Goal: Task Accomplishment & Management: Complete application form

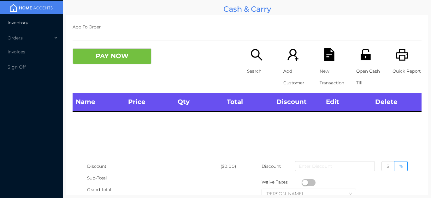
click at [20, 22] on span "Inventory" at bounding box center [18, 23] width 21 height 6
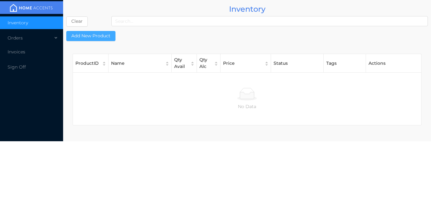
click at [97, 35] on button "Add New Product" at bounding box center [90, 36] width 49 height 10
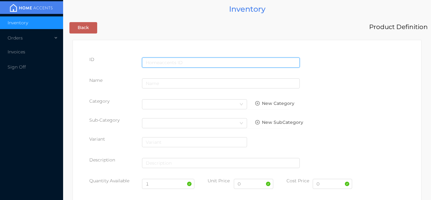
click at [160, 62] on input "text" at bounding box center [221, 62] width 158 height 10
type input "6625654558581"
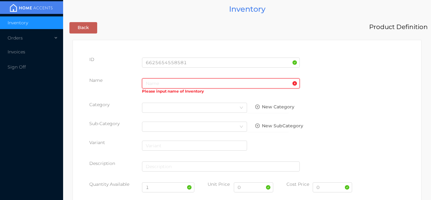
click at [165, 83] on input "text" at bounding box center [221, 83] width 158 height 10
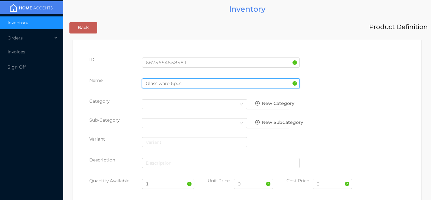
type input "Glass ware 6pcs"
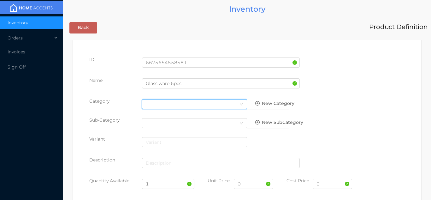
click at [239, 104] on icon "icon: down" at bounding box center [241, 104] width 4 height 4
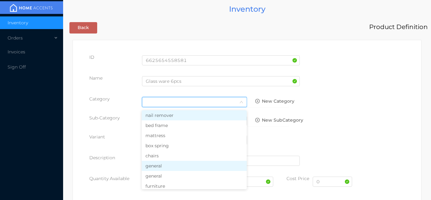
click at [166, 166] on li "general" at bounding box center [194, 166] width 105 height 10
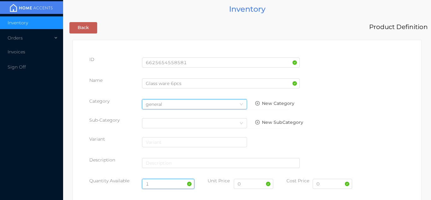
click at [155, 183] on input "1" at bounding box center [168, 184] width 53 height 10
type input "24"
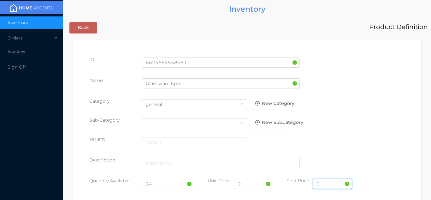
click at [327, 185] on input "0" at bounding box center [332, 184] width 39 height 10
type input "4"
type input "5.00"
click at [251, 186] on input "0" at bounding box center [253, 184] width 39 height 10
type input "9.99"
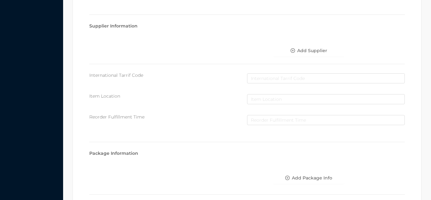
scroll to position [324, 0]
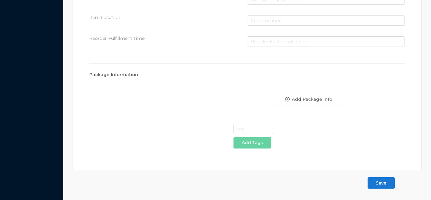
click at [378, 183] on button "Save" at bounding box center [381, 182] width 27 height 11
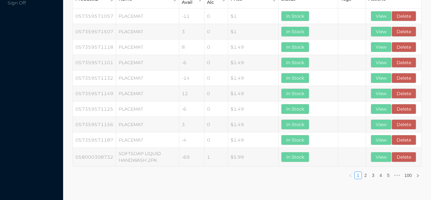
scroll to position [0, 0]
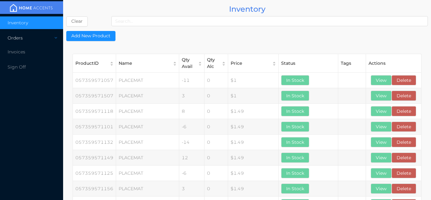
click at [38, 33] on div "Orders" at bounding box center [31, 38] width 63 height 13
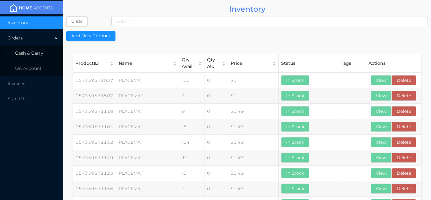
click at [34, 48] on li "Cash & Carry" at bounding box center [31, 53] width 63 height 13
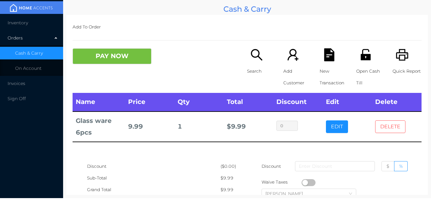
click at [388, 130] on button "DELETE" at bounding box center [390, 126] width 30 height 13
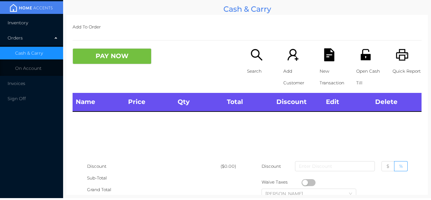
click at [21, 25] on span "Inventory" at bounding box center [18, 23] width 21 height 6
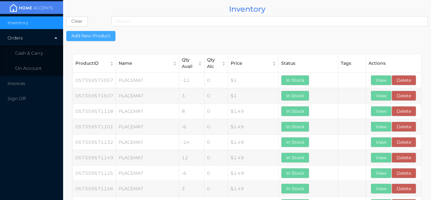
click at [88, 39] on button "Add New Product" at bounding box center [90, 36] width 49 height 10
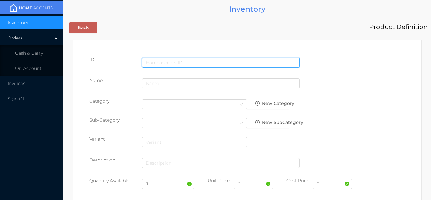
click at [163, 62] on input "text" at bounding box center [221, 62] width 158 height 10
type input "6545279312804"
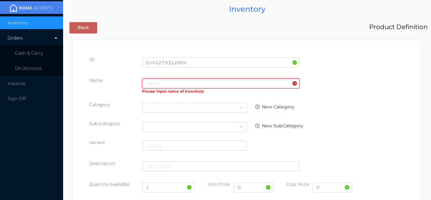
click at [157, 80] on input "text" at bounding box center [221, 83] width 158 height 10
paste input "Glass ware 6pcs"
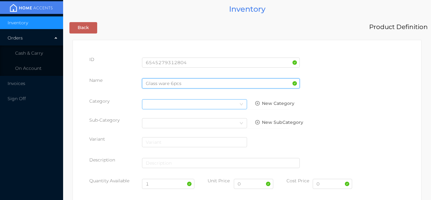
type input "Glass ware 6pcs"
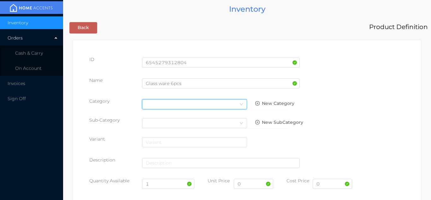
click at [223, 108] on div "Select Category" at bounding box center [194, 103] width 97 height 9
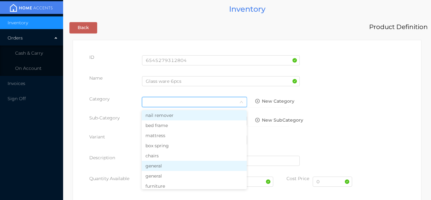
click at [167, 167] on li "general" at bounding box center [194, 166] width 105 height 10
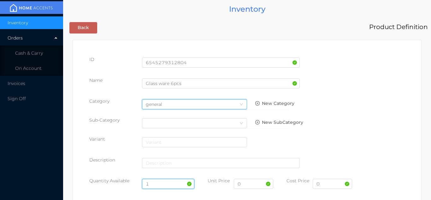
click at [165, 184] on input "1" at bounding box center [168, 184] width 53 height 10
type input "24"
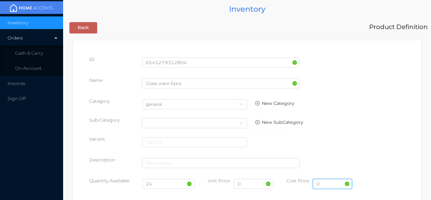
click at [323, 185] on input "0" at bounding box center [332, 184] width 39 height 10
type input "5.00"
click at [252, 184] on input "0" at bounding box center [253, 184] width 39 height 10
type input "9.99"
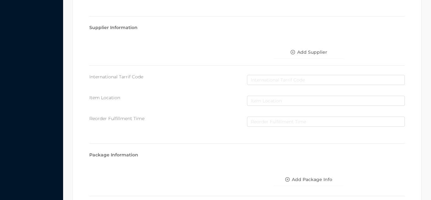
scroll to position [324, 0]
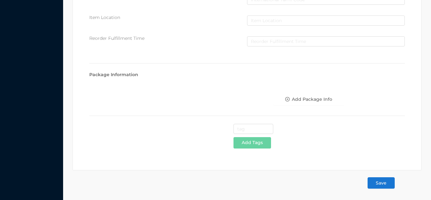
click at [378, 180] on button "Save" at bounding box center [381, 182] width 27 height 11
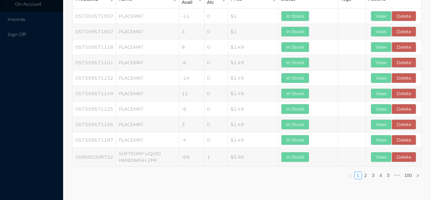
scroll to position [0, 0]
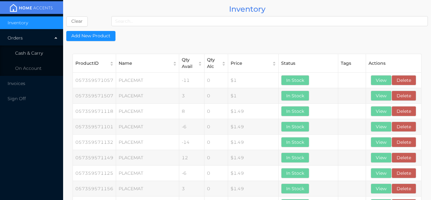
click at [45, 59] on li "Cash & Carry" at bounding box center [31, 53] width 63 height 13
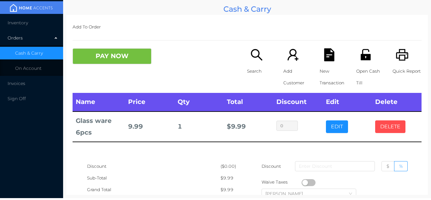
click at [395, 129] on button "DELETE" at bounding box center [390, 126] width 30 height 13
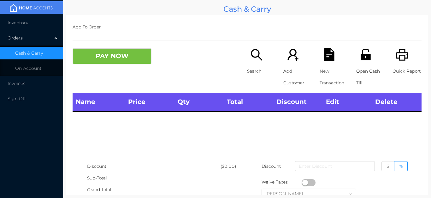
click at [28, 28] on li "Inventory" at bounding box center [31, 22] width 63 height 13
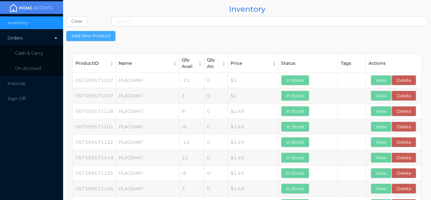
click at [100, 36] on button "Add New Product" at bounding box center [90, 36] width 49 height 10
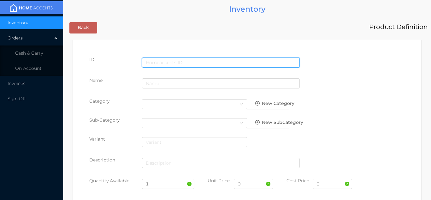
click at [158, 62] on input "text" at bounding box center [221, 62] width 158 height 10
type input "6545276574618"
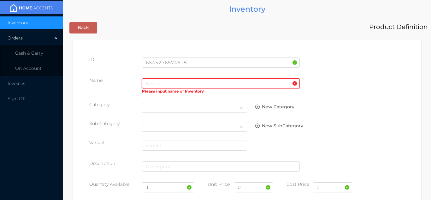
click at [151, 85] on input "text" at bounding box center [221, 83] width 158 height 10
click at [166, 85] on input "text" at bounding box center [221, 83] width 158 height 10
paste input "Glass ware 6pcs"
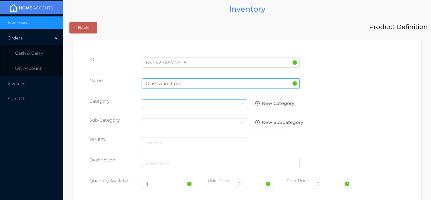
type input "Glass ware 6pcs"
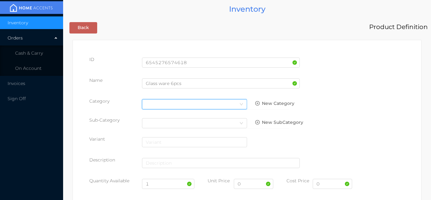
click at [216, 104] on div "Select Category" at bounding box center [194, 103] width 97 height 9
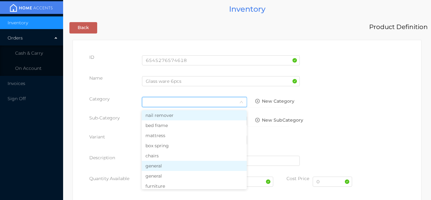
click at [169, 162] on li "general" at bounding box center [194, 166] width 105 height 10
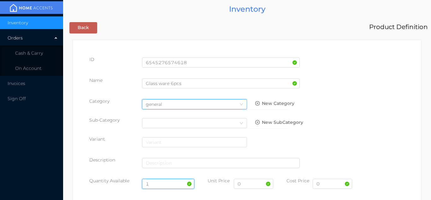
click at [162, 184] on input "1" at bounding box center [168, 184] width 53 height 10
type input "24"
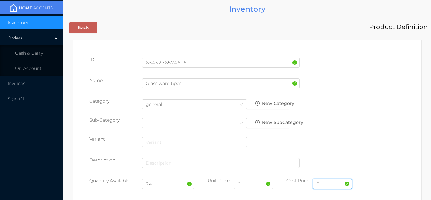
click at [324, 186] on input "0" at bounding box center [332, 184] width 39 height 10
type input "5.00"
click at [245, 185] on input "0" at bounding box center [253, 184] width 39 height 10
type input "9.99"
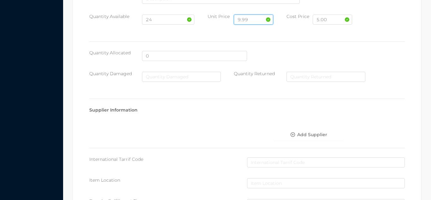
scroll to position [324, 0]
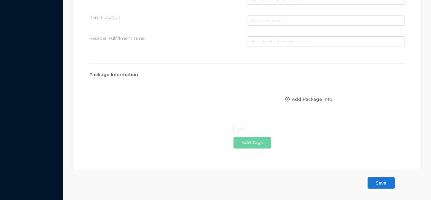
click at [380, 181] on button "Save" at bounding box center [381, 182] width 27 height 11
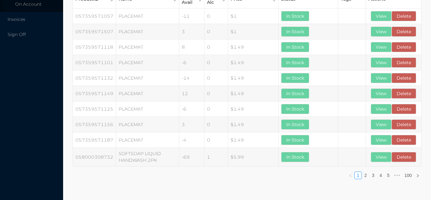
scroll to position [0, 0]
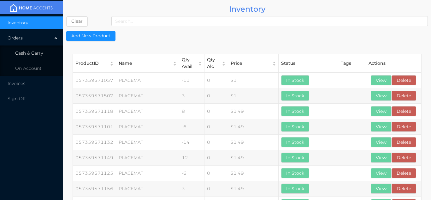
click at [39, 53] on span "Cash & Carry" at bounding box center [29, 53] width 28 height 6
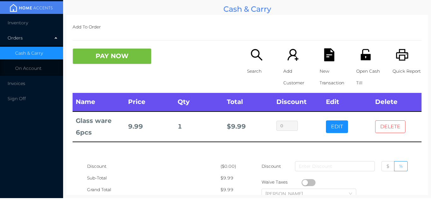
click at [391, 132] on button "DELETE" at bounding box center [390, 126] width 30 height 13
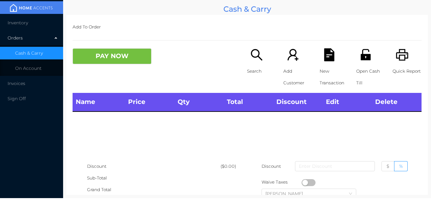
click at [21, 33] on div "Orders" at bounding box center [31, 38] width 63 height 13
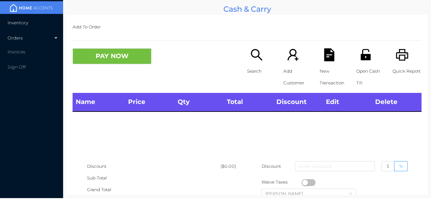
click at [24, 28] on li "Inventory" at bounding box center [31, 22] width 63 height 13
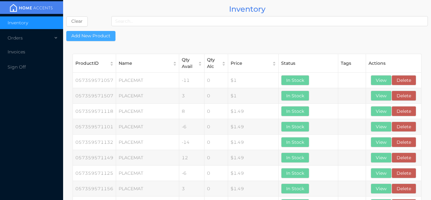
click at [97, 39] on button "Add New Product" at bounding box center [90, 36] width 49 height 10
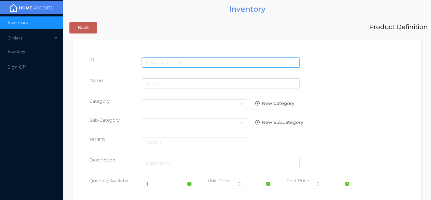
click at [161, 62] on input "text" at bounding box center [221, 62] width 158 height 10
type input "6987202406219"
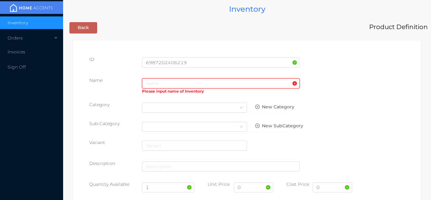
click at [158, 81] on input "text" at bounding box center [221, 83] width 158 height 10
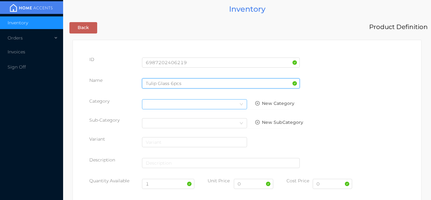
type input "Tulip Glass 6pcs"
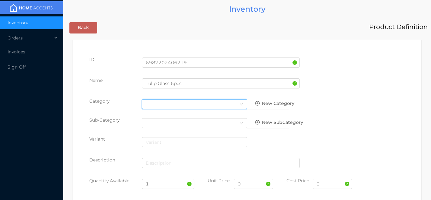
click at [223, 106] on div "Select Category" at bounding box center [194, 103] width 97 height 9
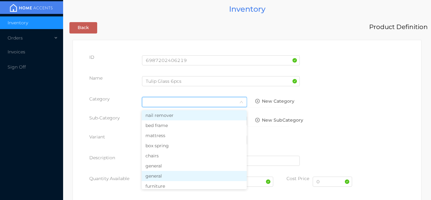
click at [166, 172] on li "general" at bounding box center [194, 176] width 105 height 10
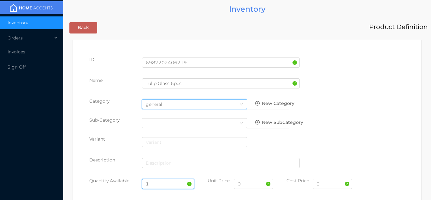
click at [156, 183] on input "1" at bounding box center [168, 184] width 53 height 10
type input "24"
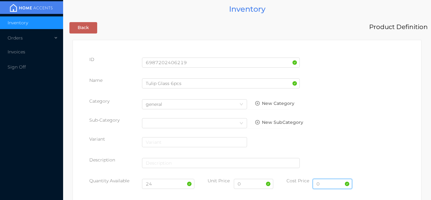
click at [323, 186] on input "0" at bounding box center [332, 184] width 39 height 10
type input "5.00"
click at [253, 186] on input "0" at bounding box center [253, 184] width 39 height 10
type input "9.99"
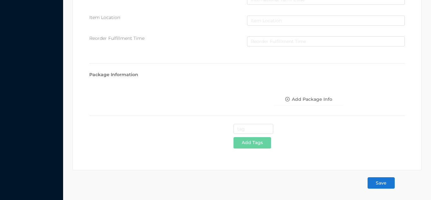
click at [383, 181] on button "Save" at bounding box center [381, 182] width 27 height 11
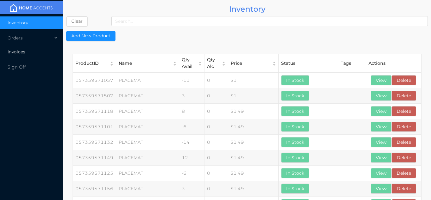
click at [37, 52] on li "Invoices" at bounding box center [31, 51] width 63 height 13
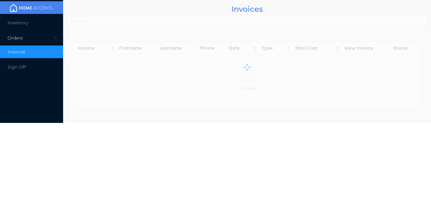
click at [37, 33] on div "Orders" at bounding box center [31, 38] width 63 height 13
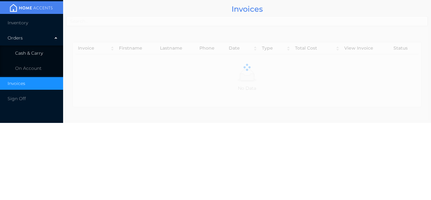
click at [36, 55] on span "Cash & Carry" at bounding box center [29, 53] width 28 height 6
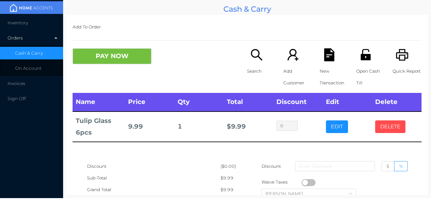
click at [394, 127] on button "DELETE" at bounding box center [390, 126] width 30 height 13
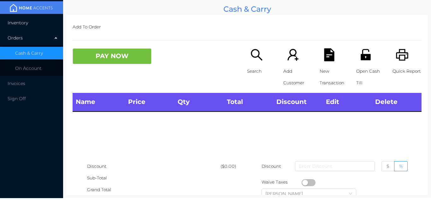
click at [18, 27] on li "Inventory" at bounding box center [31, 22] width 63 height 13
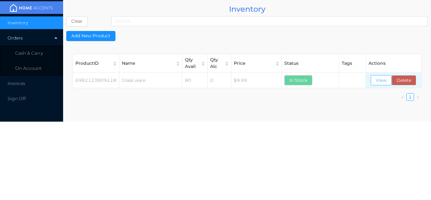
click at [371, 77] on button "View" at bounding box center [381, 80] width 21 height 10
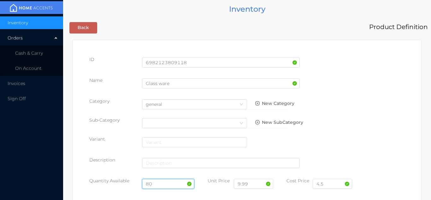
click at [164, 183] on input "80" at bounding box center [168, 184] width 53 height 10
type input "8"
type input "80"
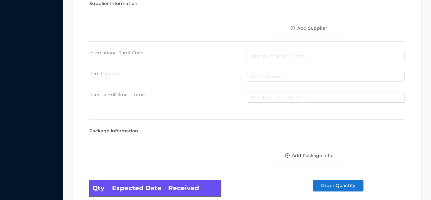
scroll to position [358, 0]
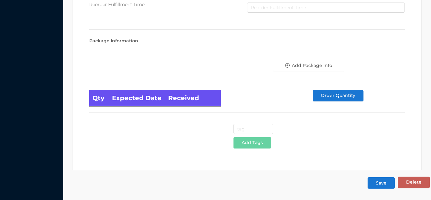
click at [381, 183] on button "Save" at bounding box center [381, 182] width 27 height 11
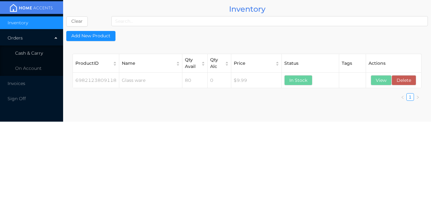
click at [44, 59] on li "Cash & Carry" at bounding box center [31, 53] width 63 height 13
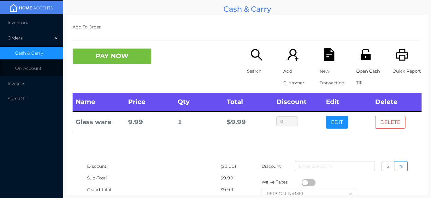
click at [387, 127] on button "DELETE" at bounding box center [390, 122] width 30 height 13
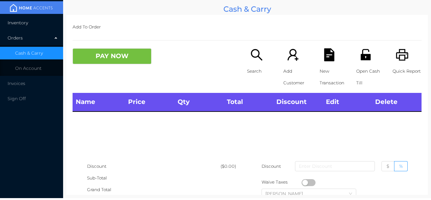
click at [22, 27] on li "Inventory" at bounding box center [31, 22] width 63 height 13
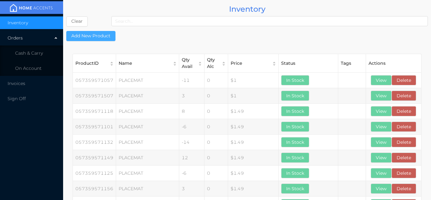
click at [95, 38] on button "Add New Product" at bounding box center [90, 36] width 49 height 10
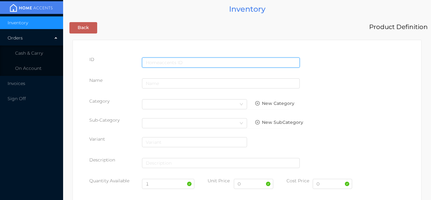
click at [161, 62] on input "text" at bounding box center [221, 62] width 158 height 10
type input "6966202406207"
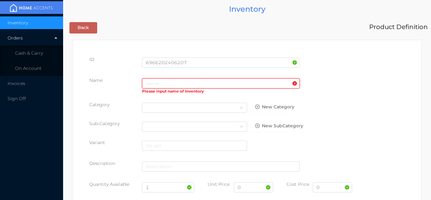
click at [162, 80] on input "text" at bounding box center [221, 83] width 158 height 10
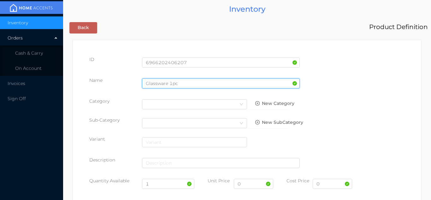
type input "Glassware 1pc"
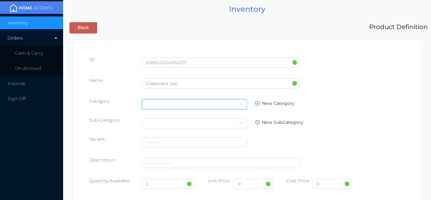
click at [209, 105] on div "Select Category" at bounding box center [194, 103] width 97 height 9
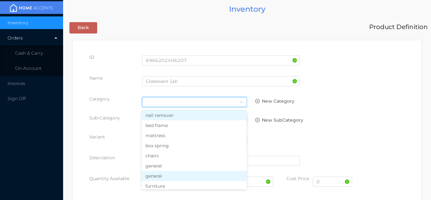
click at [170, 172] on li "general" at bounding box center [194, 176] width 105 height 10
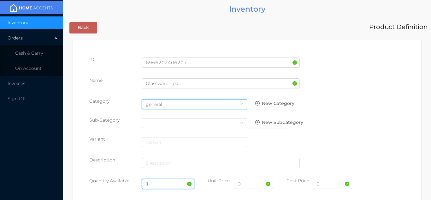
click at [164, 186] on input "1" at bounding box center [168, 184] width 53 height 10
type input "1"
type input "50"
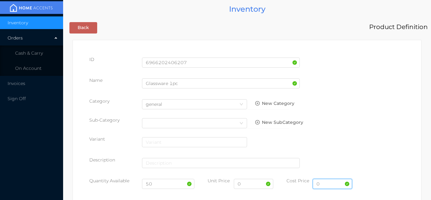
click at [323, 186] on input "0" at bounding box center [332, 184] width 39 height 10
type input "1.5"
click at [250, 185] on input "0" at bounding box center [253, 184] width 39 height 10
type input "3.99"
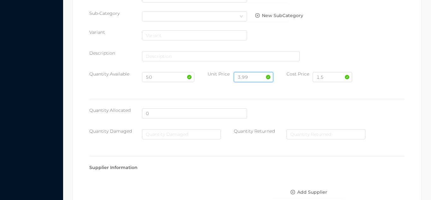
scroll to position [324, 0]
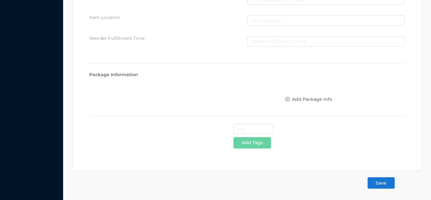
click at [377, 181] on button "Save" at bounding box center [381, 182] width 27 height 11
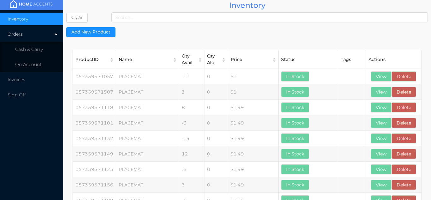
scroll to position [0, 0]
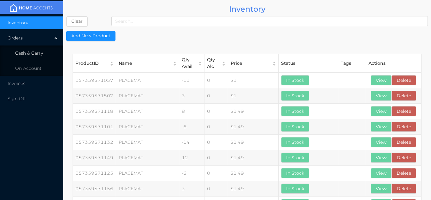
click at [39, 55] on span "Cash & Carry" at bounding box center [29, 53] width 28 height 6
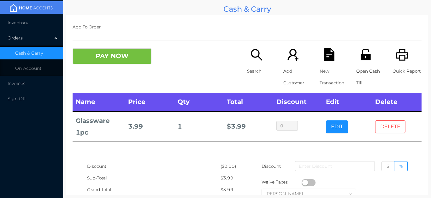
click at [396, 131] on button "DELETE" at bounding box center [390, 126] width 30 height 13
click at [404, 132] on button "DELETE" at bounding box center [390, 126] width 30 height 13
click at [397, 128] on button "DELETE" at bounding box center [390, 126] width 30 height 13
click at [409, 122] on td "DELETE" at bounding box center [397, 126] width 50 height 30
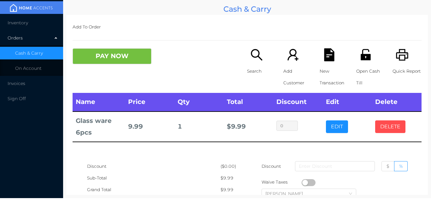
click at [404, 125] on button "DELETE" at bounding box center [390, 126] width 30 height 13
